Goal: Find contact information: Find contact information

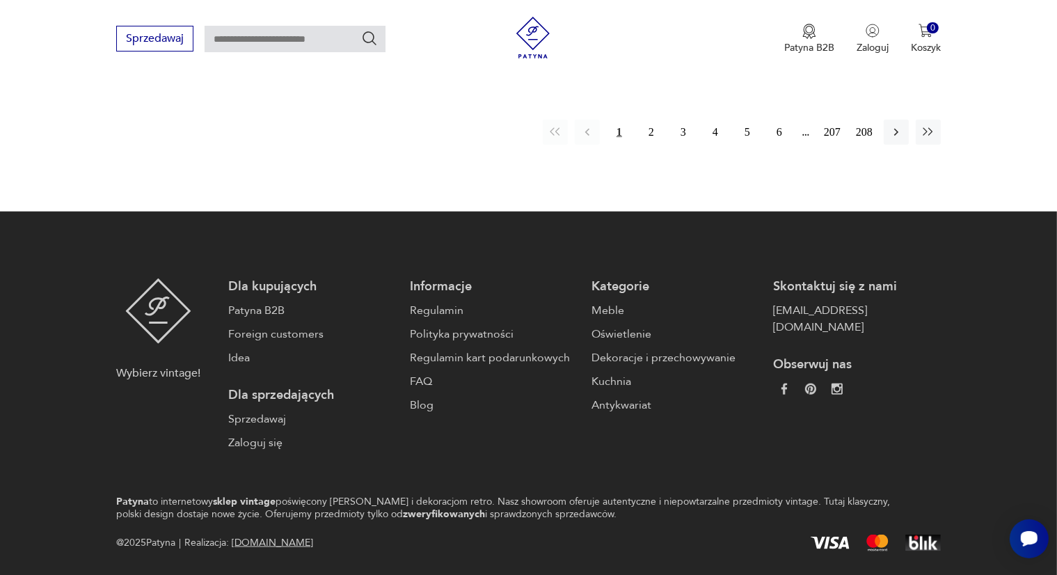
scroll to position [1515, 0]
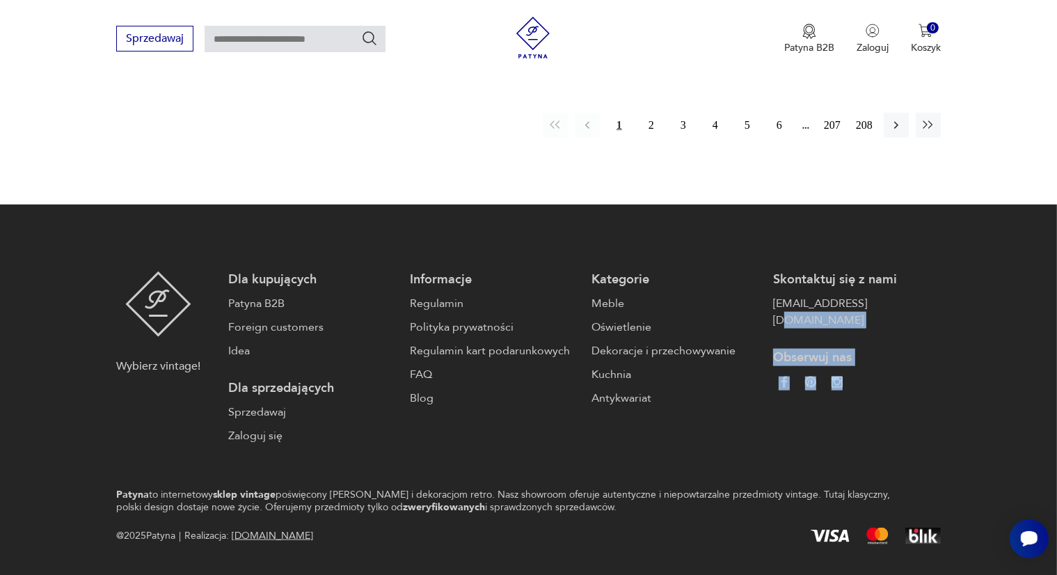
click at [883, 349] on div "Skontaktuj się z nami [EMAIL_ADDRESS][DOMAIN_NAME] Obserwuj nas" at bounding box center [857, 358] width 168 height 173
click at [906, 303] on div "Wybierz vintage! Dla kupujących Patyna B2B Foreign customers Idea Dla sprzedają…" at bounding box center [528, 358] width 825 height 173
click at [959, 273] on footer "Wybierz vintage! Dla kupujących Patyna B2B Foreign customers Idea Dla sprzedają…" at bounding box center [528, 408] width 1057 height 407
drag, startPoint x: 974, startPoint y: 267, endPoint x: 746, endPoint y: 261, distance: 228.4
click at [746, 261] on footer "Wybierz vintage! Dla kupujących Patyna B2B Foreign customers Idea Dla sprzedają…" at bounding box center [528, 408] width 1057 height 407
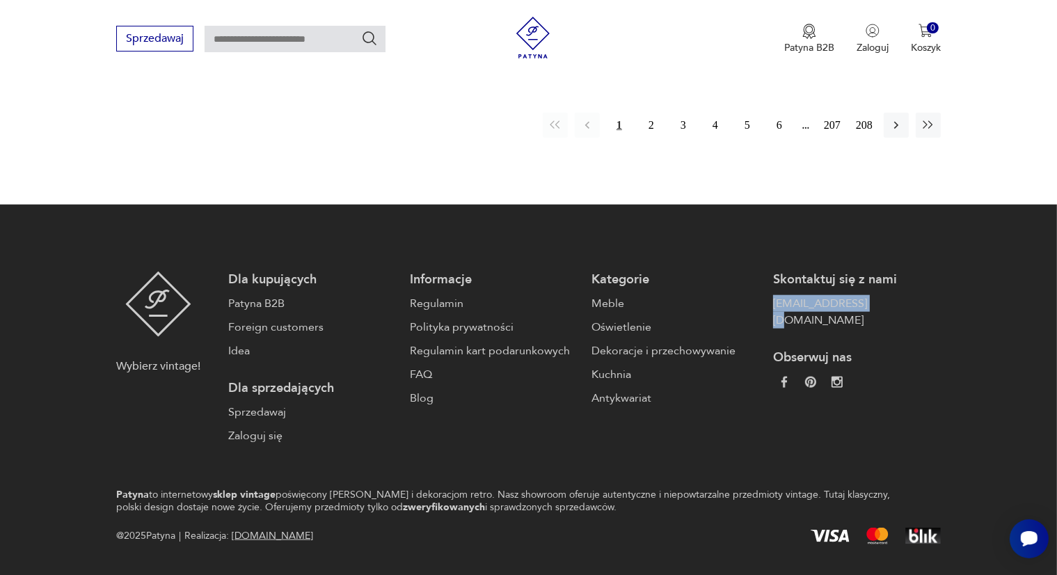
copy link "[EMAIL_ADDRESS][DOMAIN_NAME]"
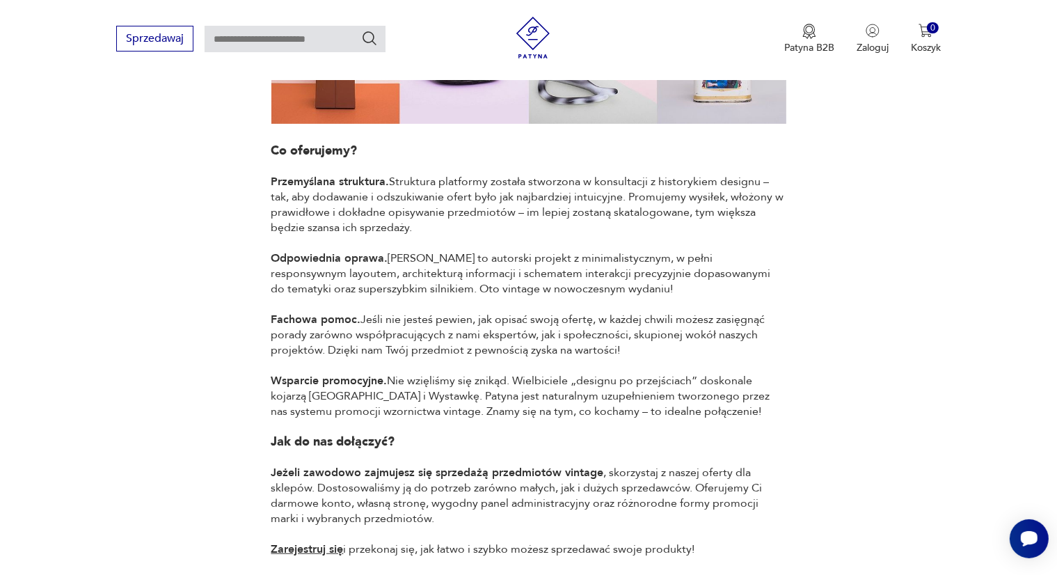
scroll to position [766, 0]
